Goal: Transaction & Acquisition: Purchase product/service

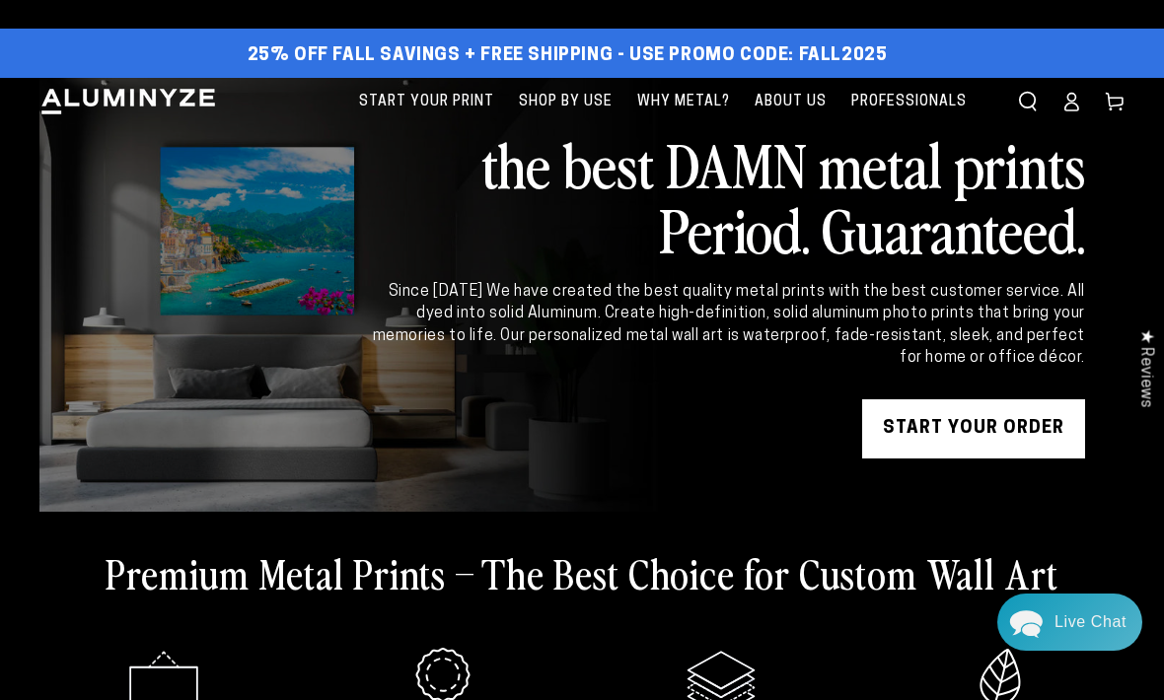
click at [1005, 424] on link "START YOUR Order" at bounding box center [973, 429] width 223 height 59
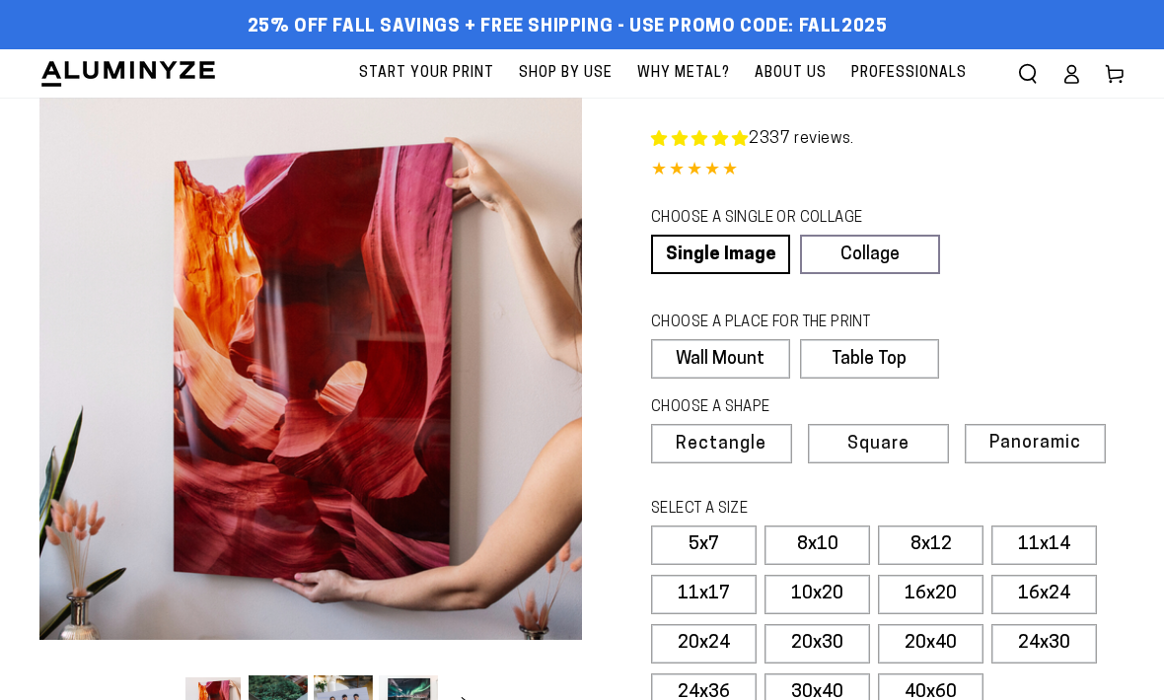
select select "**********"
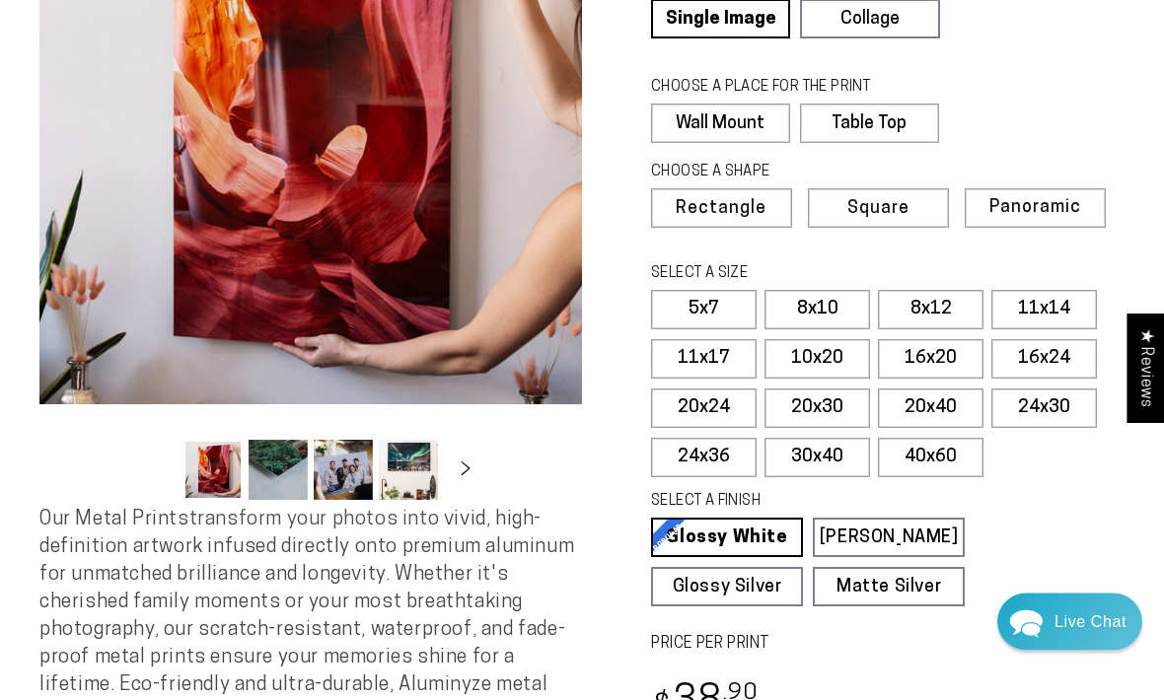
scroll to position [238, 0]
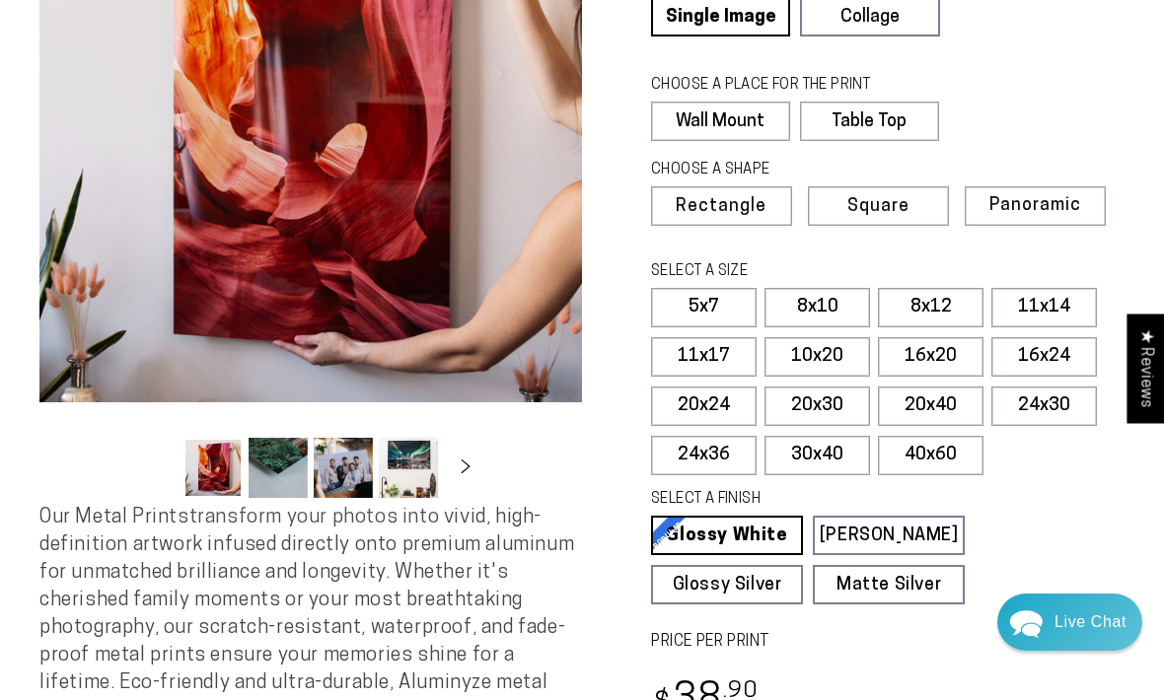
click at [1054, 353] on label "16x24" at bounding box center [1044, 356] width 106 height 39
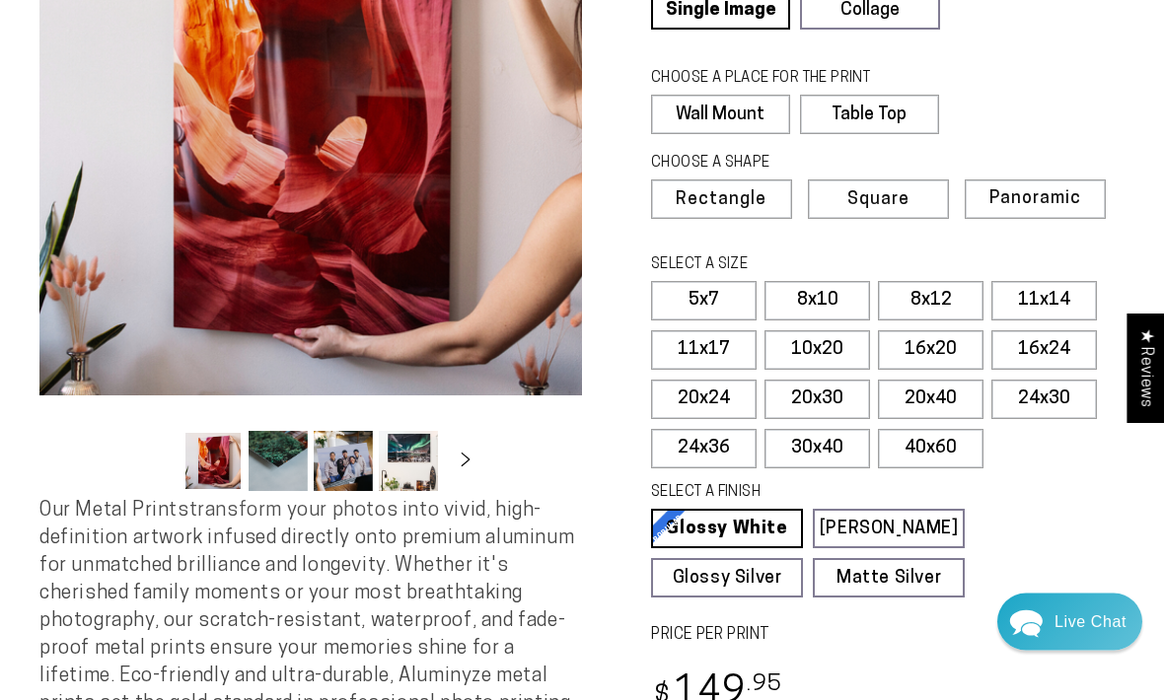
scroll to position [245, 0]
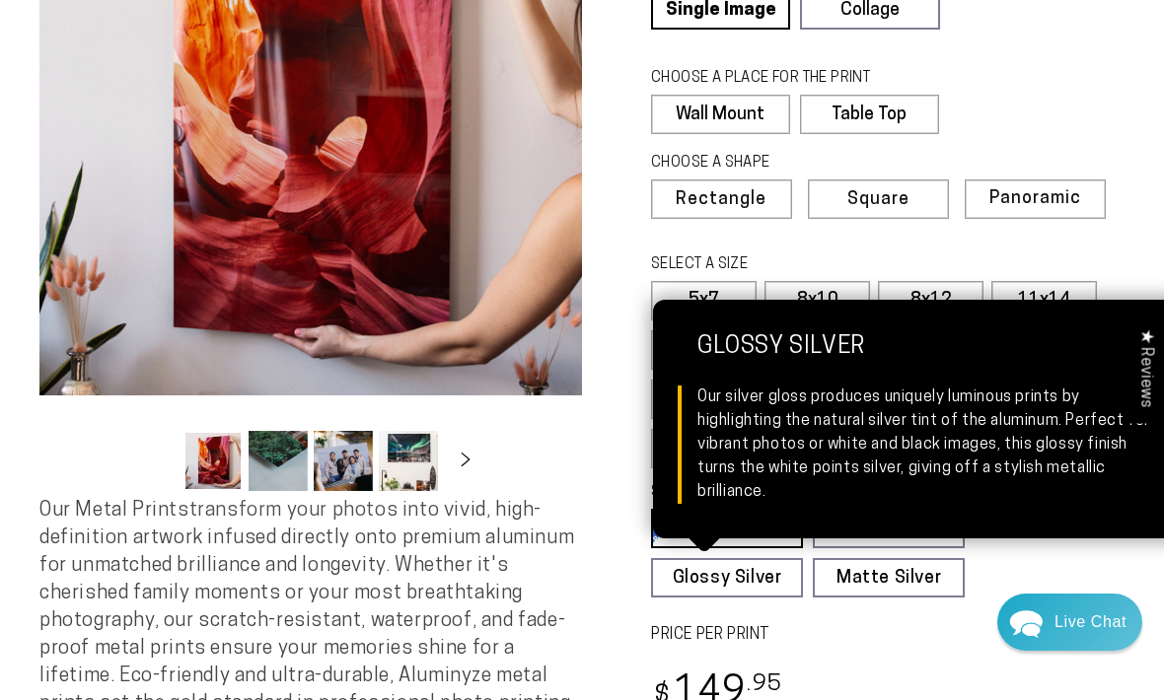
click at [745, 566] on link "Glossy Silver Glossy Silver Our silver gloss produces uniquely luminous prints …" at bounding box center [727, 577] width 152 height 39
click at [948, 668] on div "Regular price $ 149 .95 Regular price Sale price $ 149 .95" at bounding box center [888, 696] width 474 height 58
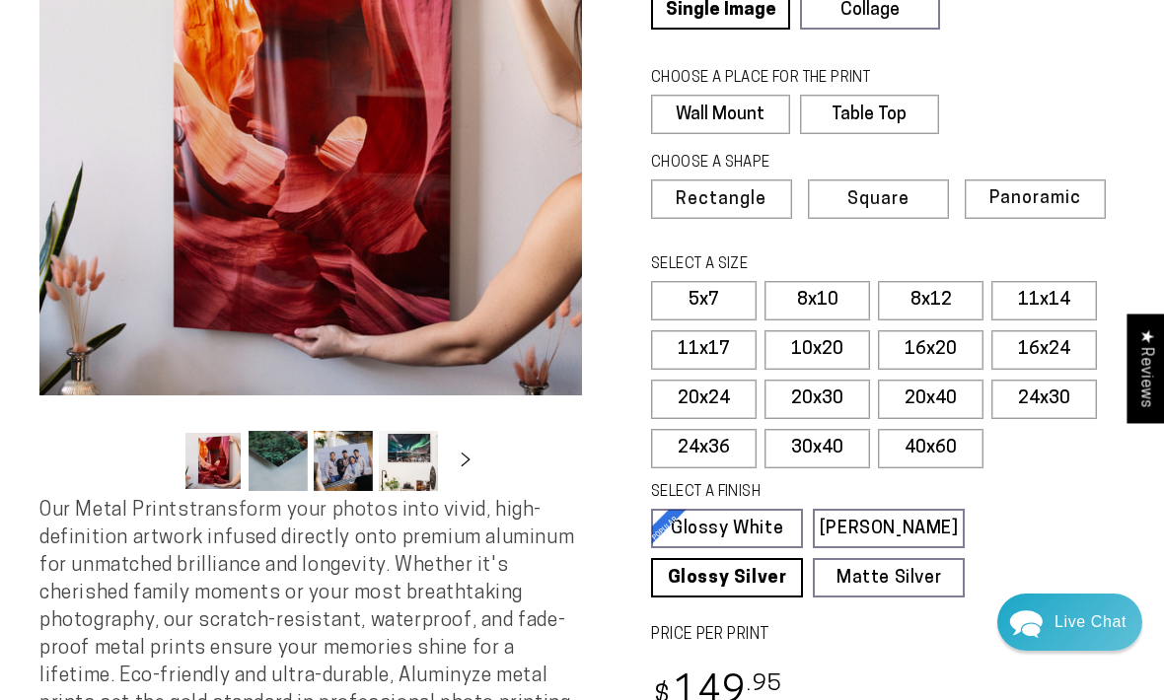
click at [765, 521] on link "Glossy White Glossy White Our bright white glossy surface increases color satur…" at bounding box center [727, 528] width 152 height 39
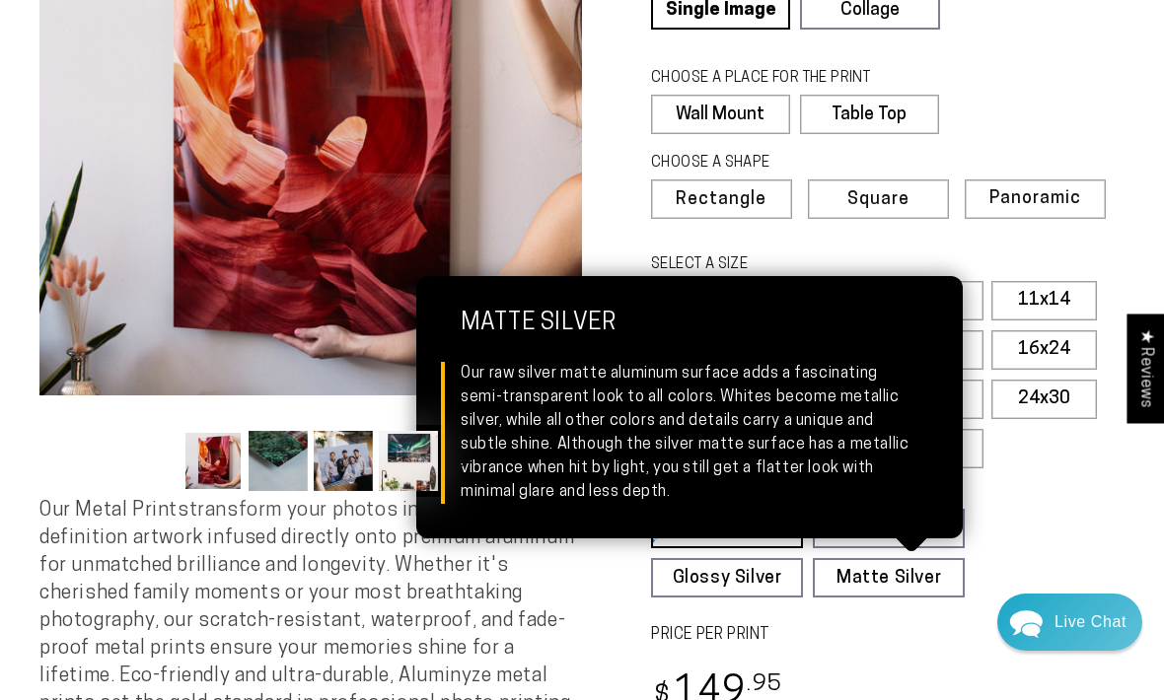
click at [928, 584] on link "Matte Silver Matte Silver Our raw silver matte aluminum surface adds a fascinat…" at bounding box center [889, 577] width 152 height 39
click at [1083, 536] on fieldset "SELECT A FINISH Learn more Glossy White Glossy White Our bright white glossy su…" at bounding box center [881, 539] width 461 height 115
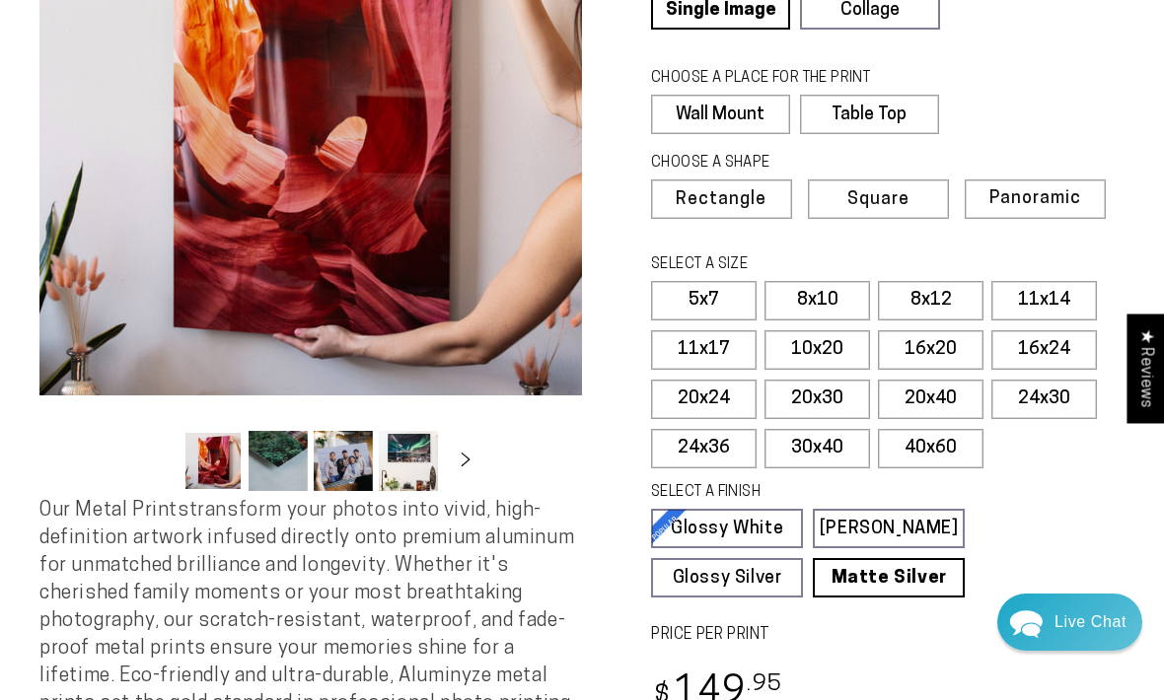
click at [916, 526] on link "[PERSON_NAME] Matte White Our matte white surface offers a flatter tone and sli…" at bounding box center [889, 528] width 152 height 39
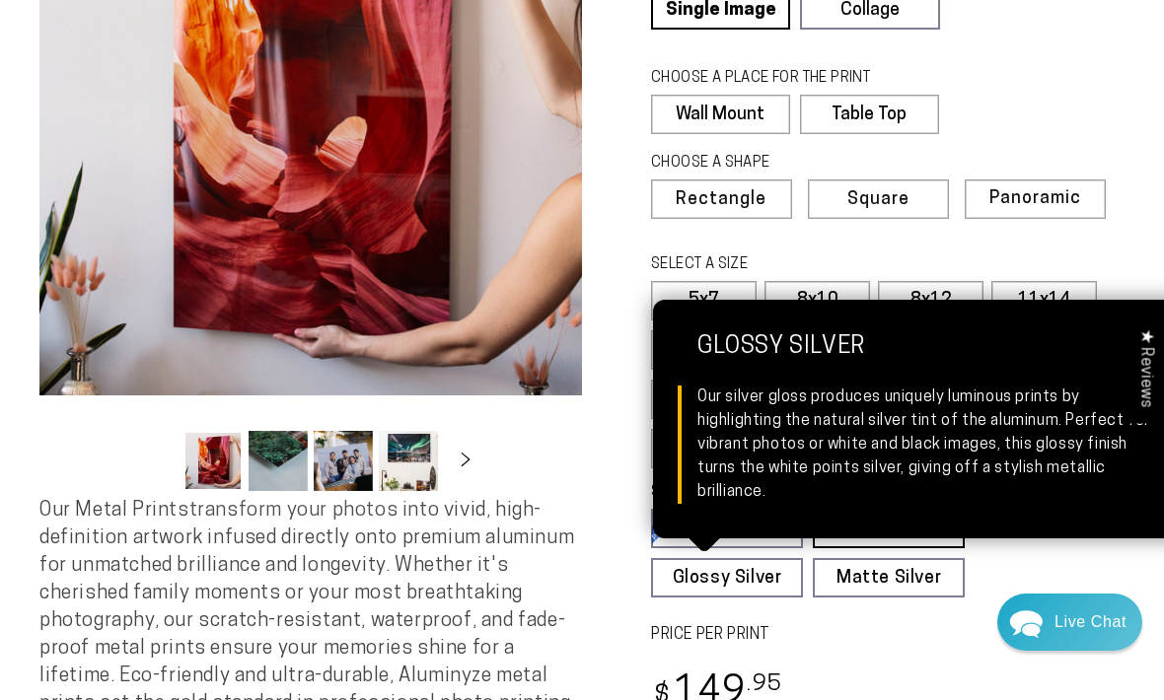
click at [753, 574] on link "Glossy Silver Glossy Silver Our silver gloss produces uniquely luminous prints …" at bounding box center [727, 577] width 152 height 39
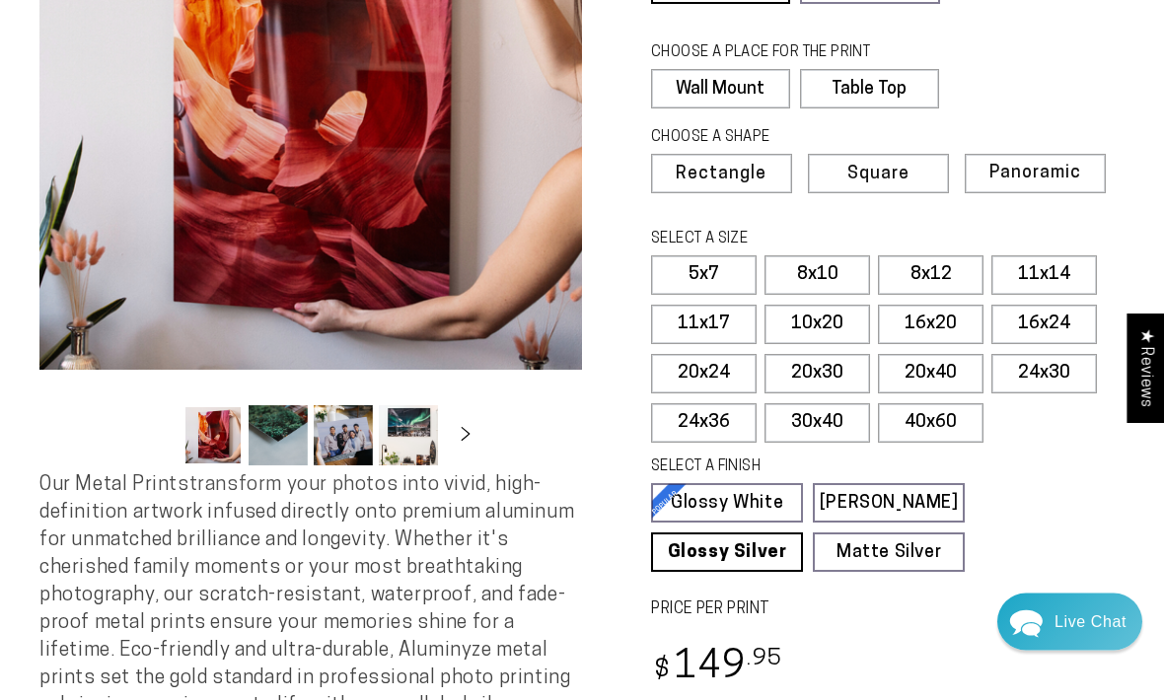
scroll to position [270, 0]
click at [979, 647] on div "Regular price $ 149 .95 Regular price Sale price $ 149 .95" at bounding box center [888, 670] width 474 height 58
click at [942, 422] on label "40x60" at bounding box center [931, 421] width 106 height 39
click at [1051, 380] on label "24x30" at bounding box center [1044, 372] width 106 height 39
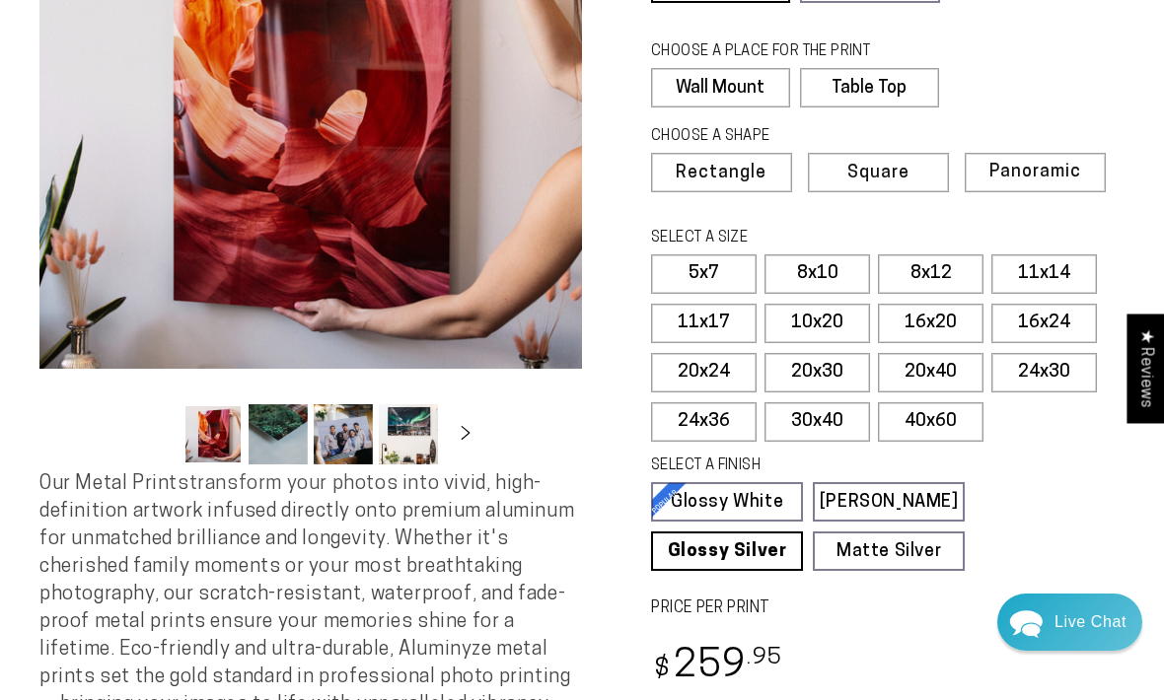
click at [1051, 317] on label "16x24" at bounding box center [1044, 323] width 106 height 39
click at [1050, 380] on label "24x30" at bounding box center [1044, 372] width 106 height 39
click at [1043, 324] on label "16x24" at bounding box center [1044, 323] width 106 height 39
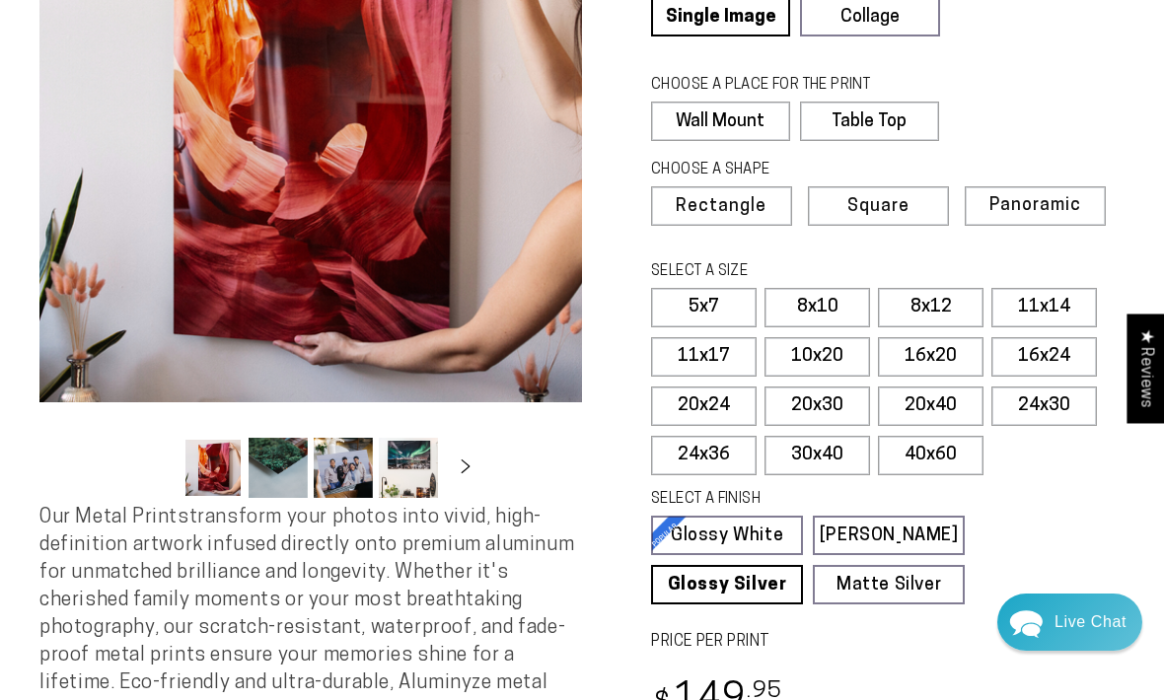
scroll to position [236, 0]
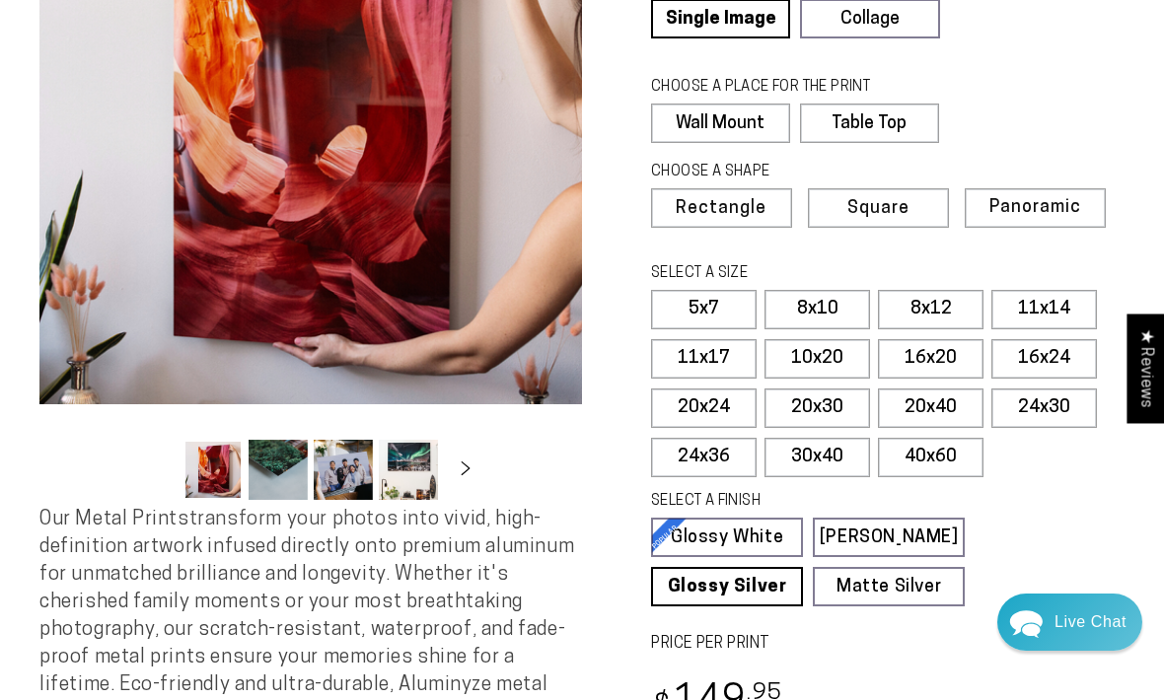
click at [945, 446] on label "40x60" at bounding box center [931, 457] width 106 height 39
